Goal: Find contact information: Find contact information

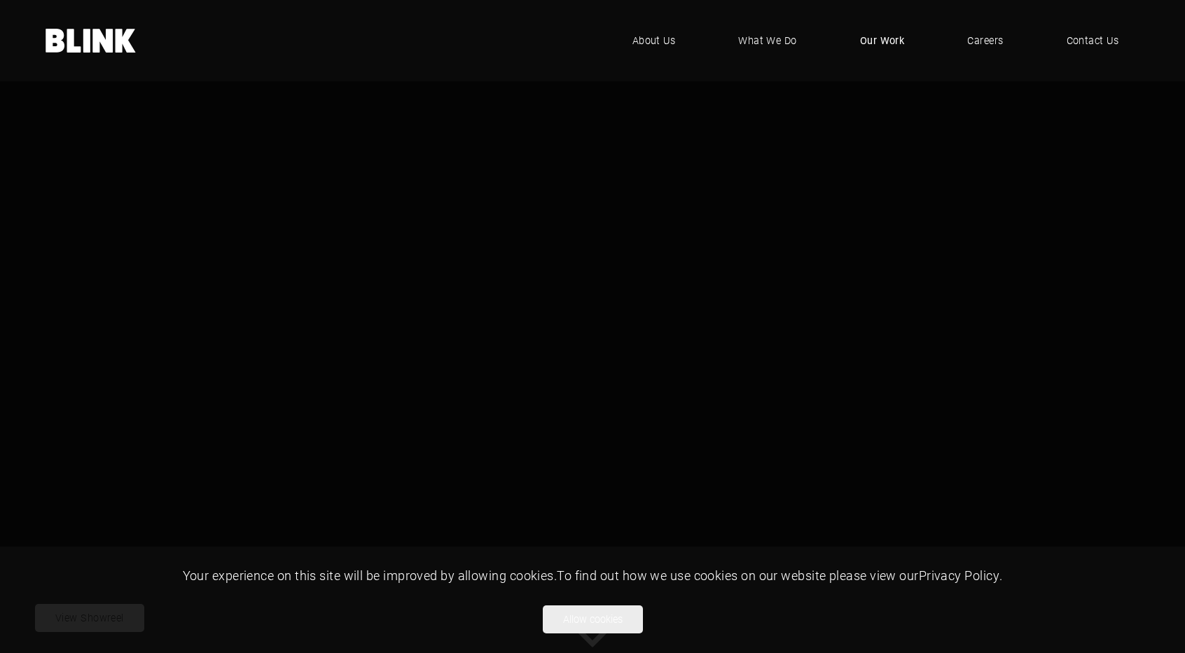
click at [869, 36] on span "Our Work" at bounding box center [882, 40] width 45 height 15
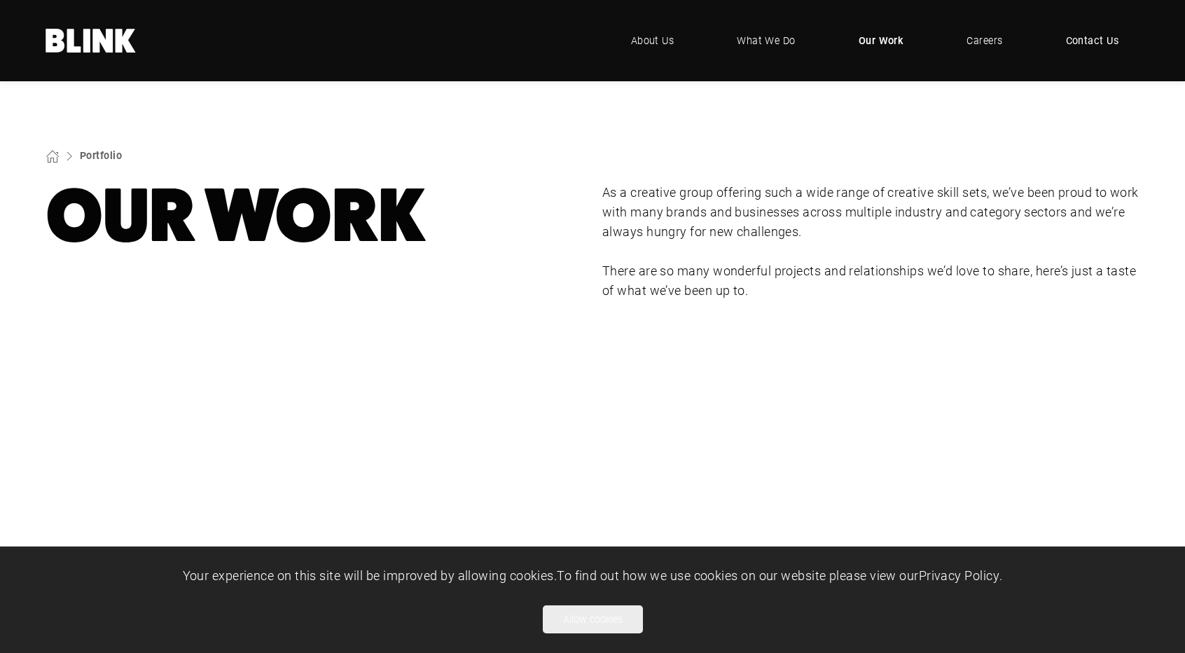
click at [1095, 43] on span "Contact Us" at bounding box center [1092, 40] width 53 height 15
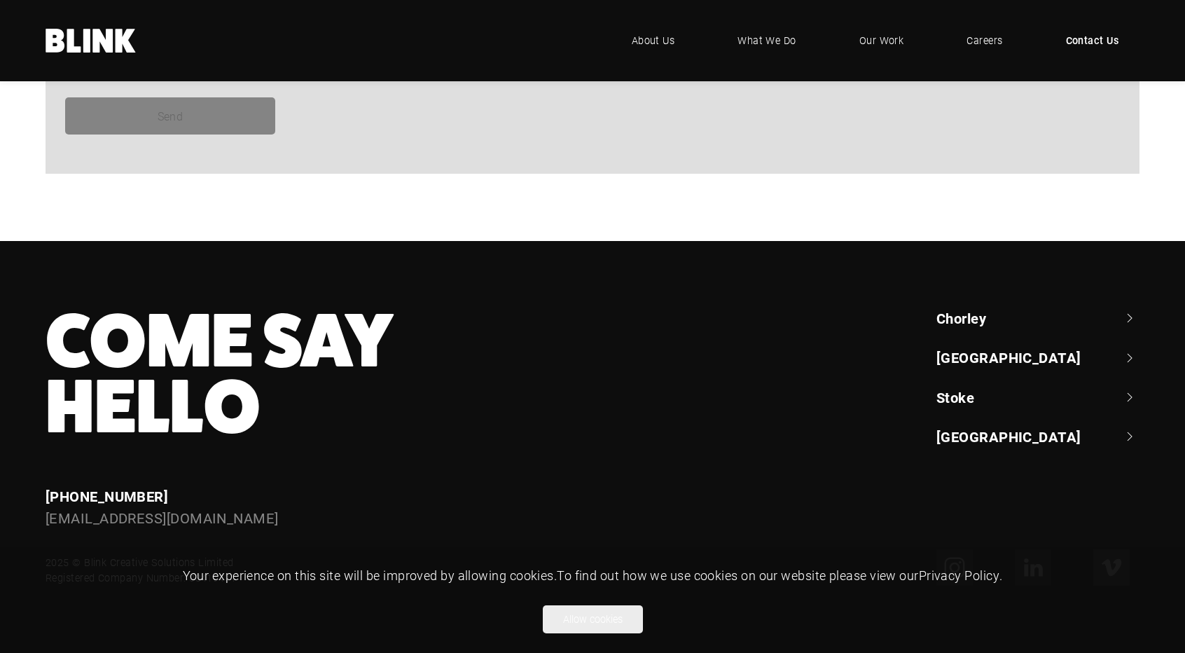
click at [524, 253] on footer "Come Say Hello Enquiries [PHONE_NUMBER] [EMAIL_ADDRESS][DOMAIN_NAME] Chorley +4…" at bounding box center [592, 447] width 1185 height 412
click at [616, 620] on button "Allow cookies" at bounding box center [593, 619] width 100 height 28
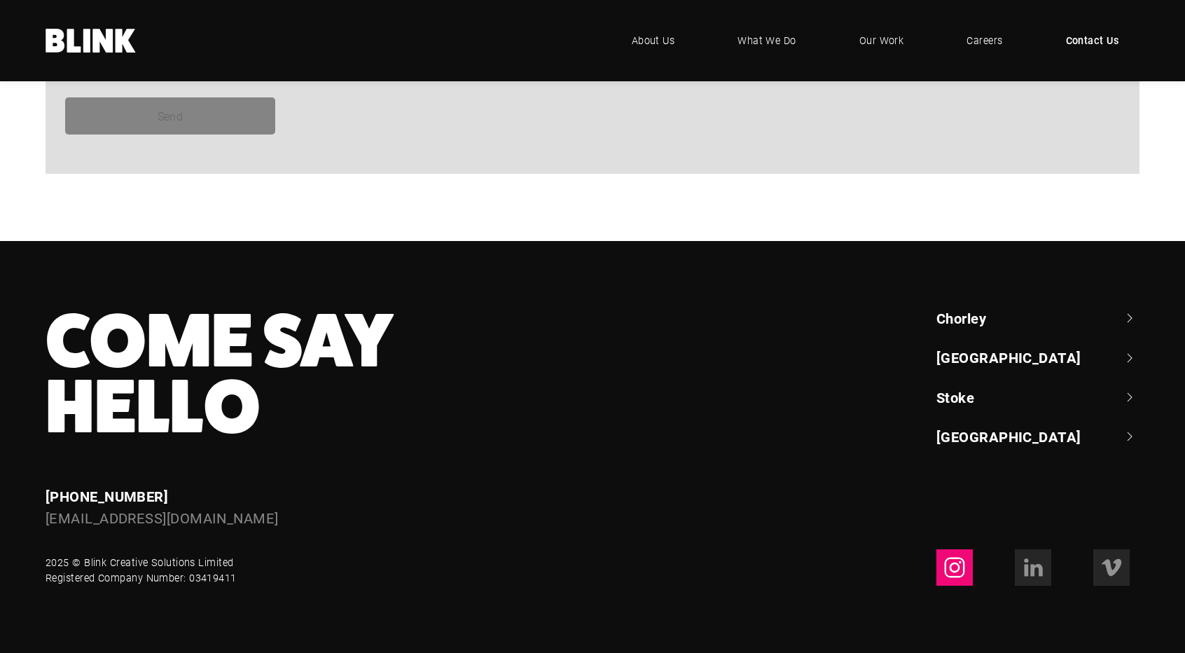
click at [946, 560] on icon at bounding box center [955, 567] width 20 height 20
